Goal: Find specific page/section: Find specific page/section

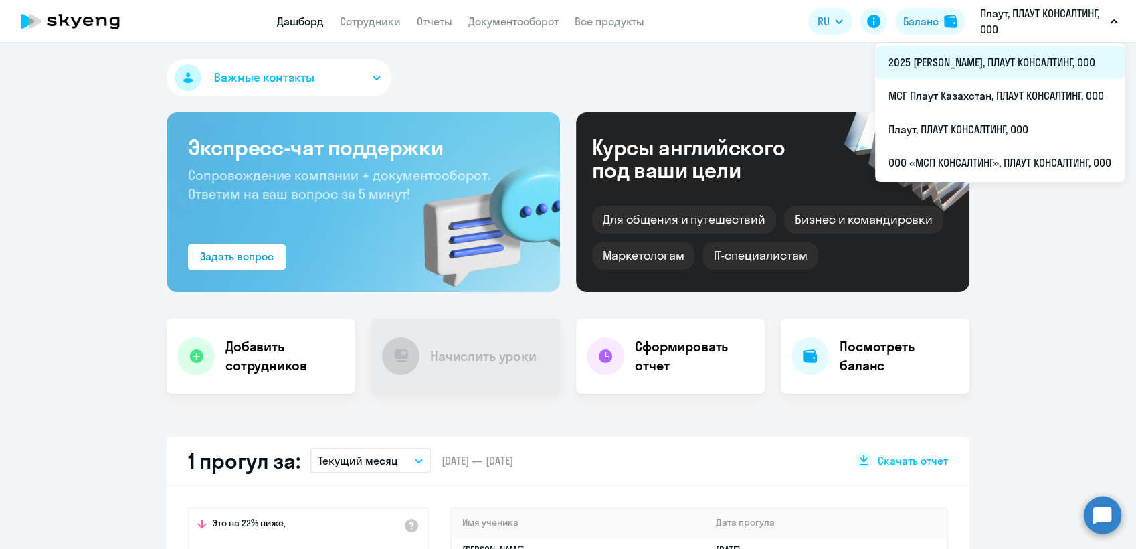
click at [995, 56] on li "2025 [PERSON_NAME], ПЛАУТ КОНСАЛТИНГ, ООО" at bounding box center [1000, 62] width 250 height 33
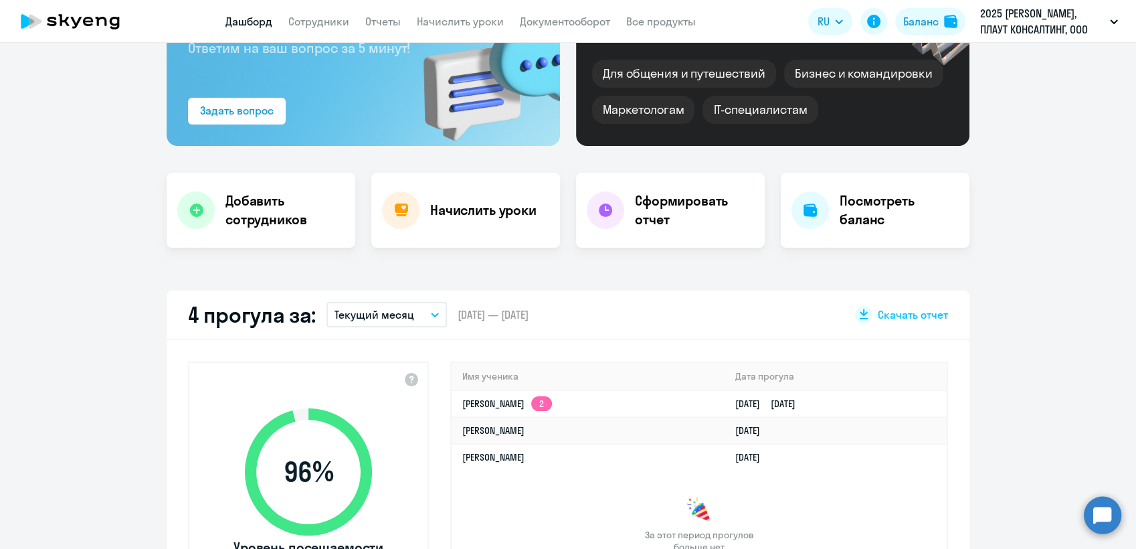
scroll to position [149, 0]
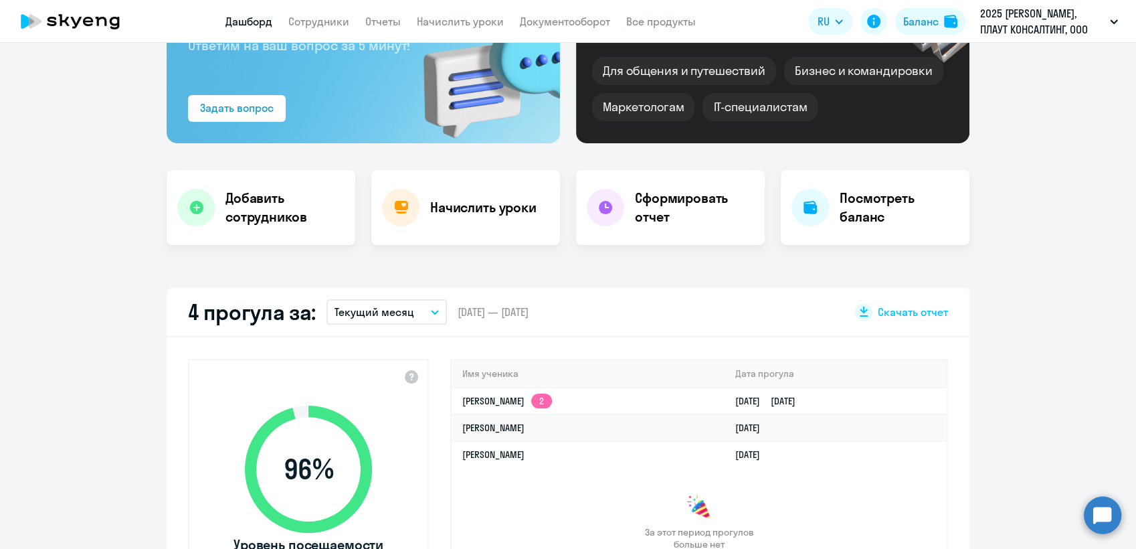
click at [433, 313] on button "Текущий месяц" at bounding box center [387, 311] width 120 height 25
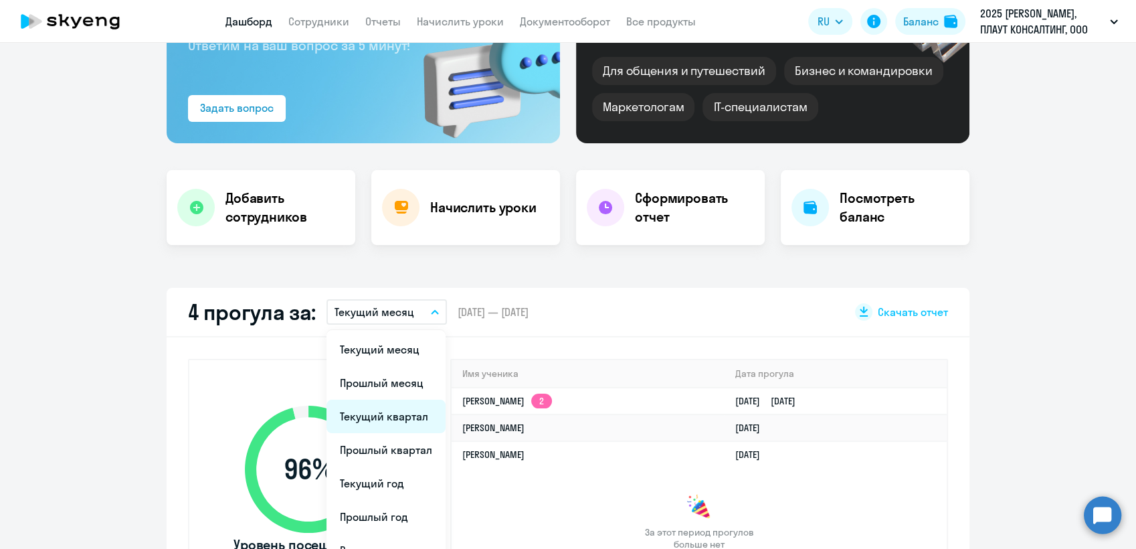
click at [404, 418] on li "Текущий квартал" at bounding box center [386, 416] width 119 height 33
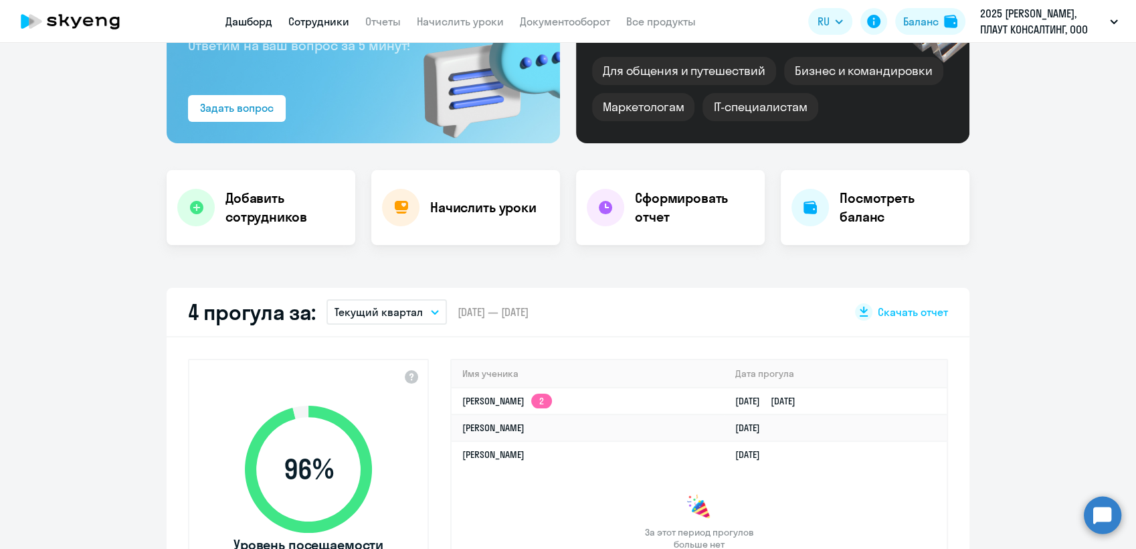
click at [329, 19] on link "Сотрудники" at bounding box center [318, 21] width 61 height 13
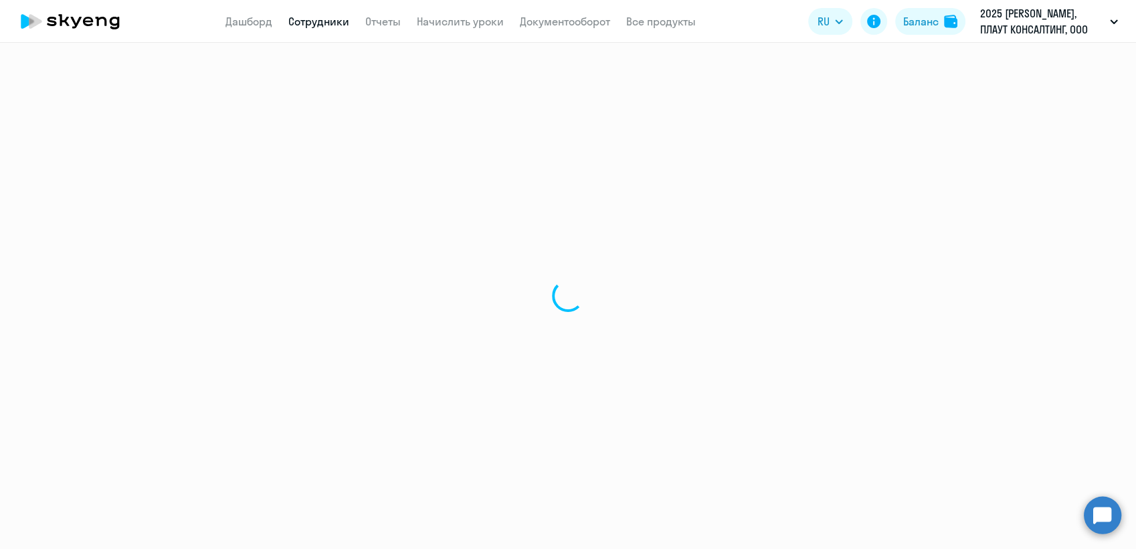
select select "30"
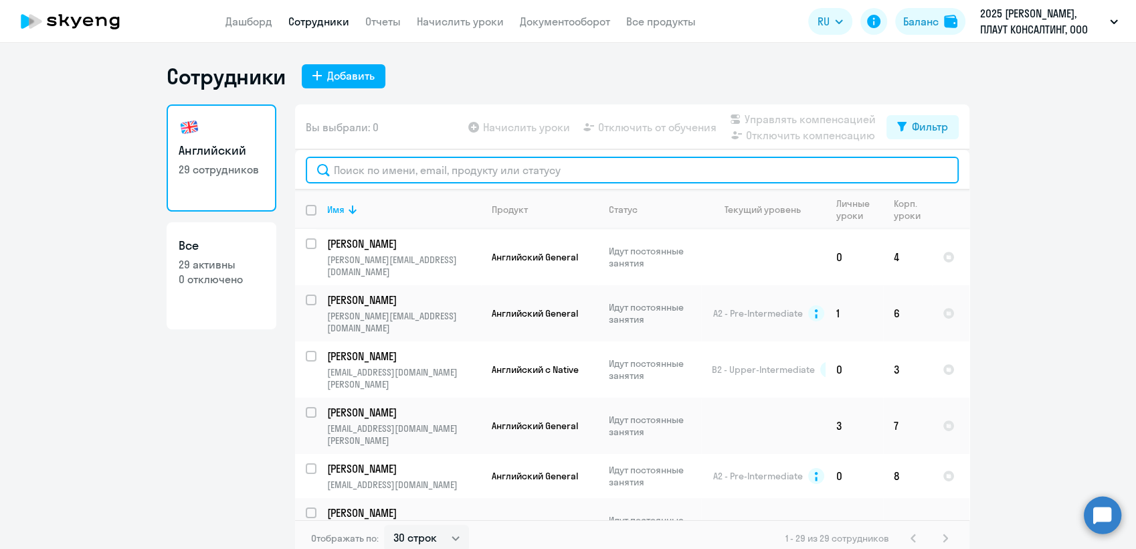
click at [391, 174] on input "text" at bounding box center [632, 170] width 653 height 27
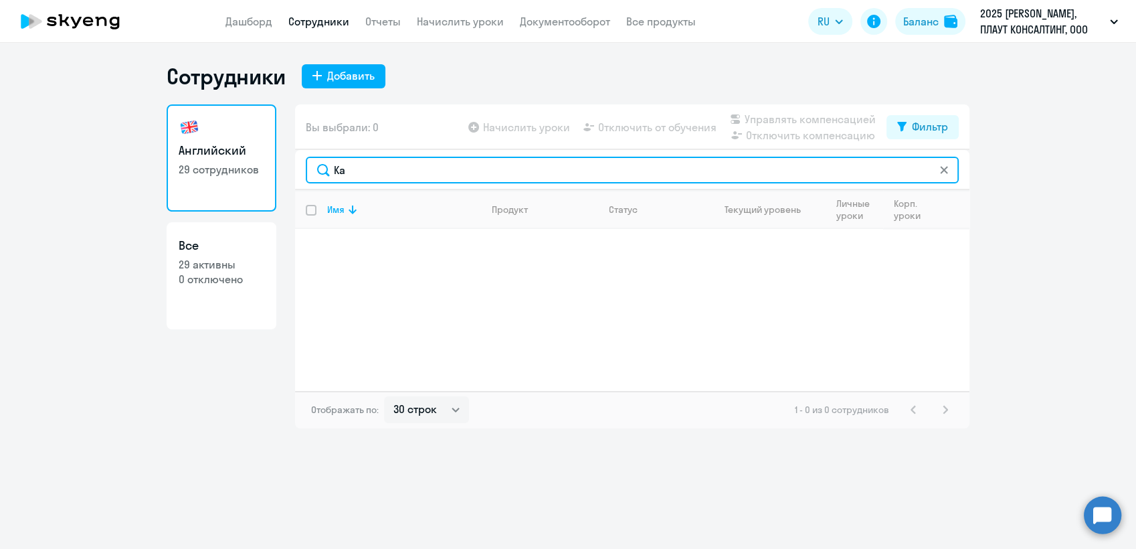
type input "[PERSON_NAME]"
